Goal: Task Accomplishment & Management: Complete application form

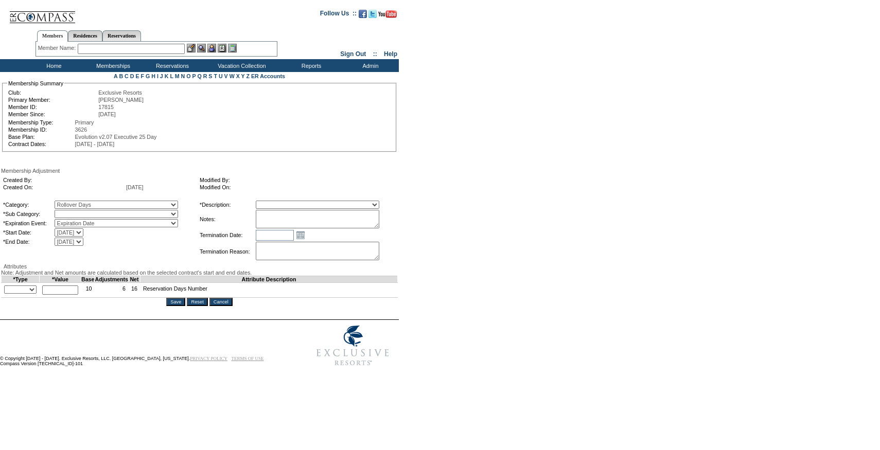
click at [115, 216] on select "Rollover Days" at bounding box center [116, 214] width 123 height 8
select select "782"
click at [76, 212] on select "Rollover Days" at bounding box center [116, 214] width 123 height 8
click at [307, 208] on select "Membership/Transfer Fee Adjustment Membership Fee Adjustment Add-On Fee Adjustm…" at bounding box center [317, 205] width 123 height 8
select select "275"
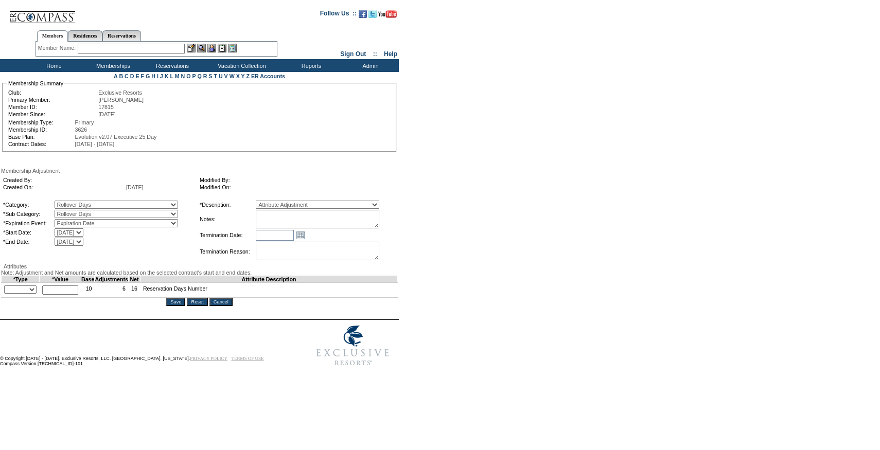
click at [275, 202] on select "Membership/Transfer Fee Adjustment Membership Fee Adjustment Add-On Fee Adjustm…" at bounding box center [317, 205] width 123 height 8
click at [321, 221] on textarea at bounding box center [317, 219] width 123 height 19
type textarea "P"
type textarea "Per Molly Layton's case 10/2/25, rolling 3 days from 24/25 to 25/26. Days did n…"
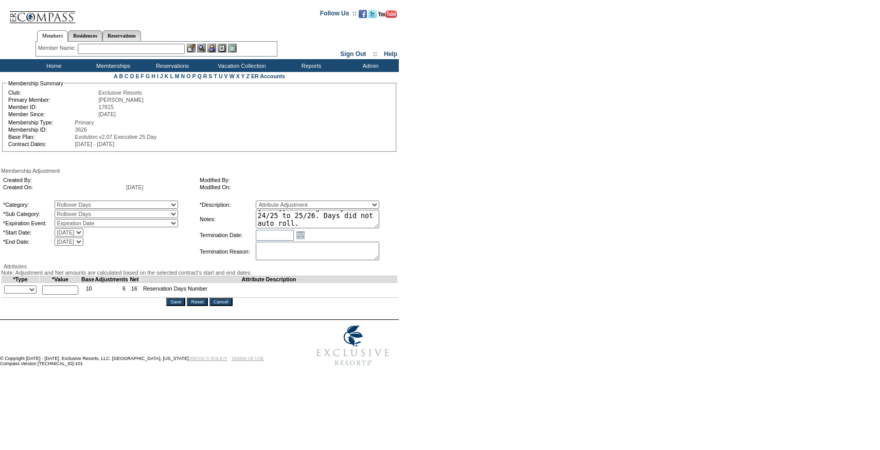
click at [22, 298] on td "+ - Override *" at bounding box center [21, 290] width 38 height 15
click at [16, 294] on select "+ - Override" at bounding box center [20, 290] width 32 height 8
click at [7, 294] on select "+ - Override" at bounding box center [20, 290] width 32 height 8
click at [26, 294] on select "+ - Override" at bounding box center [20, 290] width 32 height 8
select select "2"
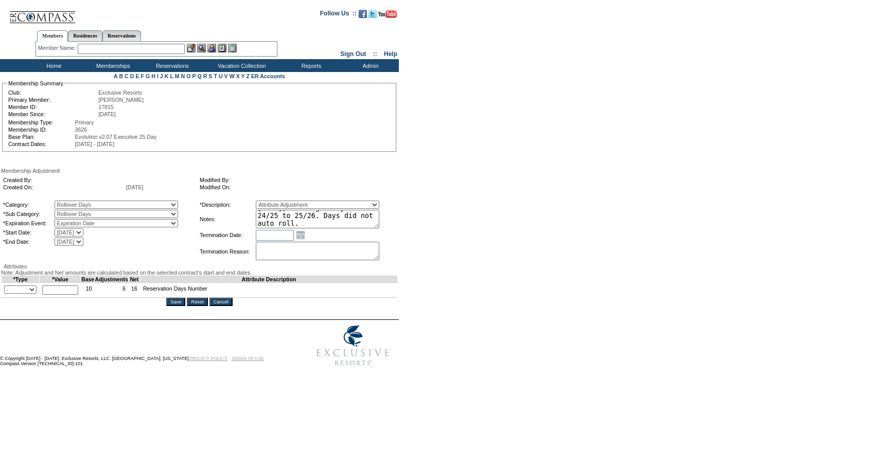
click at [7, 294] on select "+ - Override" at bounding box center [20, 290] width 32 height 8
click at [66, 295] on input "text" at bounding box center [60, 290] width 36 height 9
type input "3"
click at [329, 216] on textarea "Per Molly Layton's case 10/2/25, rolling 3 days from 24/25 to 25/26. Days did n…" at bounding box center [317, 219] width 123 height 19
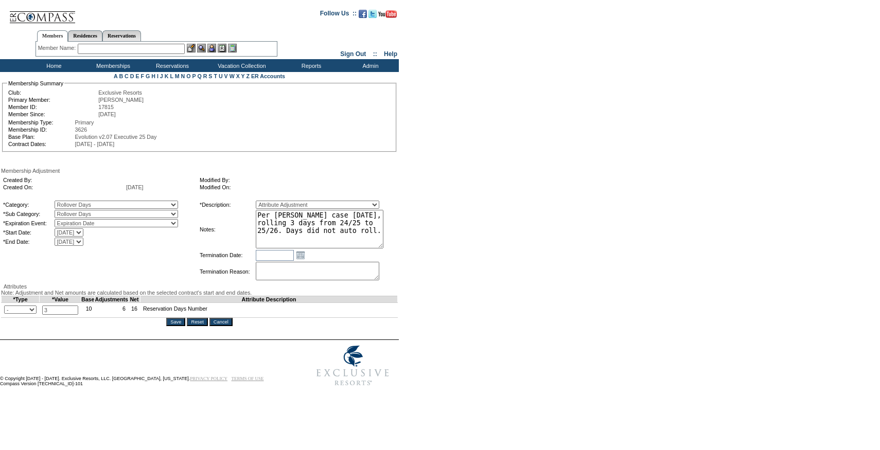
scroll to position [0, 0]
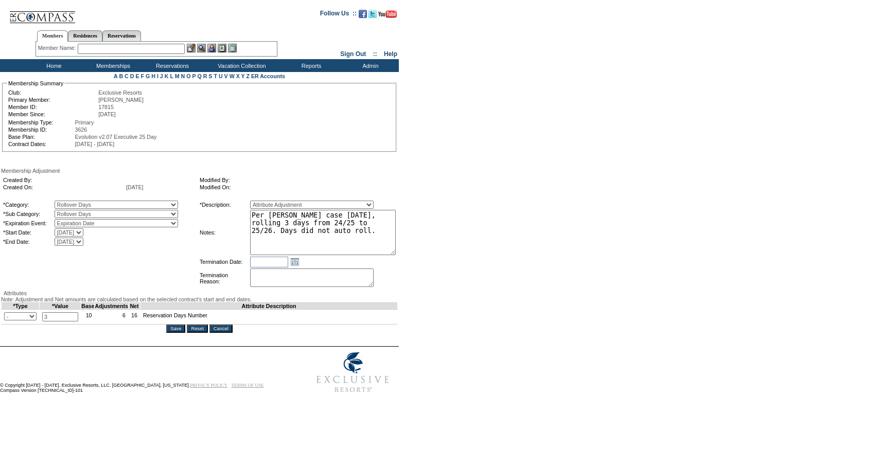
drag, startPoint x: 397, startPoint y: 229, endPoint x: 420, endPoint y: 255, distance: 34.7
click at [420, 255] on form "Follow Us ::" at bounding box center [438, 201] width 876 height 396
click at [321, 227] on textarea "Per Molly Layton's case 10/2/25, rolling 3 days from 24/25 to 25/26. Days did n…" at bounding box center [323, 232] width 146 height 45
click at [372, 242] on textarea "Per Molly Layton's case 10/2/25, rolling 3 days from 24/25 to 25/26. Days did n…" at bounding box center [323, 232] width 146 height 45
click at [175, 333] on input "Save" at bounding box center [175, 329] width 19 height 8
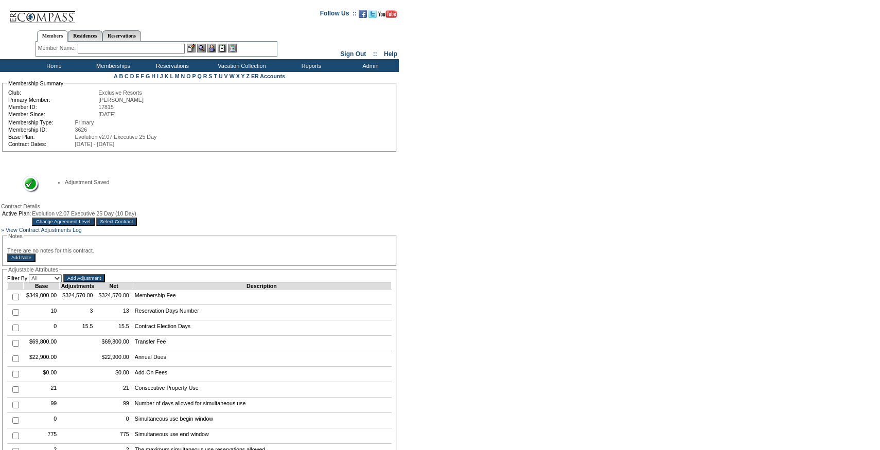
scroll to position [17, 0]
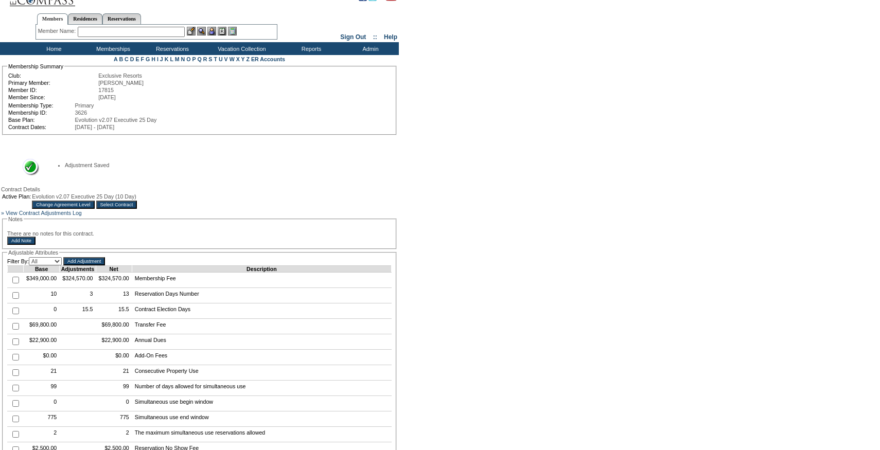
click at [137, 209] on input "Select Contract" at bounding box center [116, 205] width 41 height 8
